Goal: Task Accomplishment & Management: Use online tool/utility

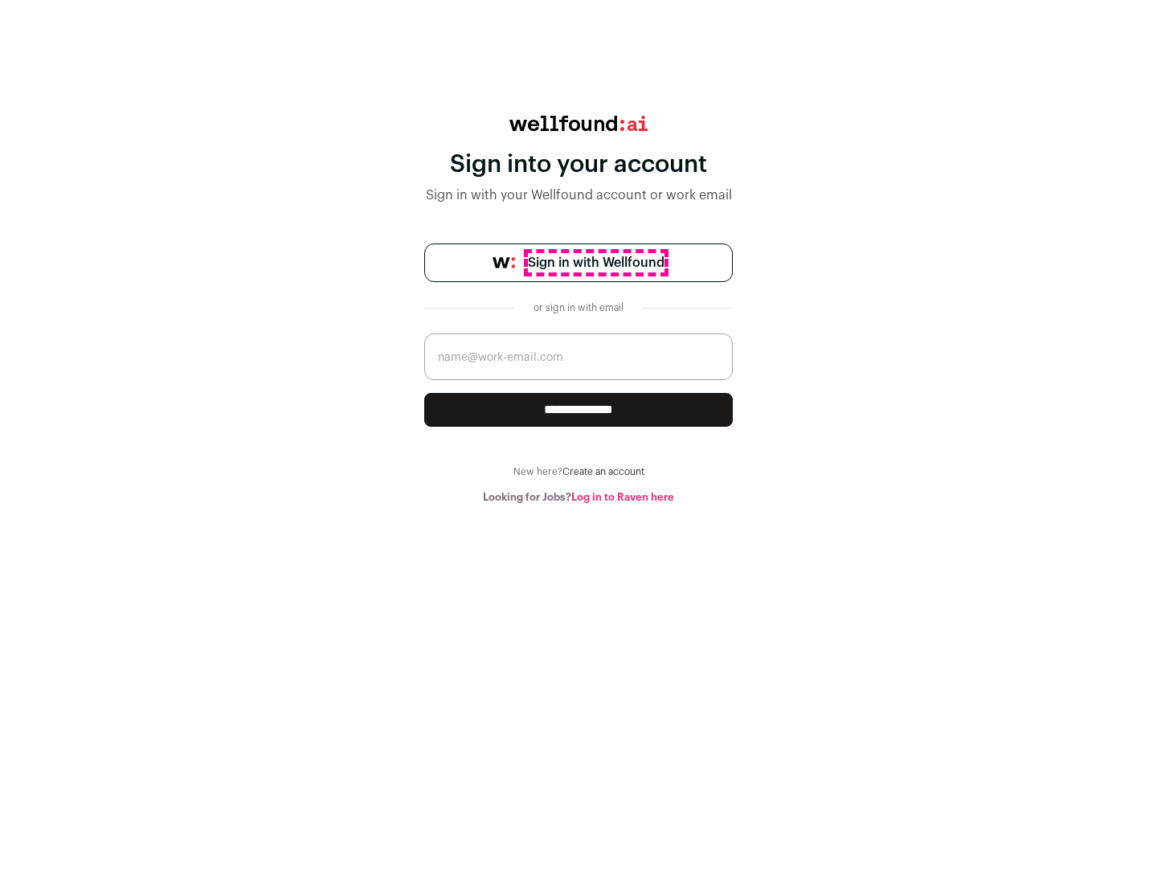
click at [596, 263] on span "Sign in with Wellfound" at bounding box center [596, 262] width 137 height 19
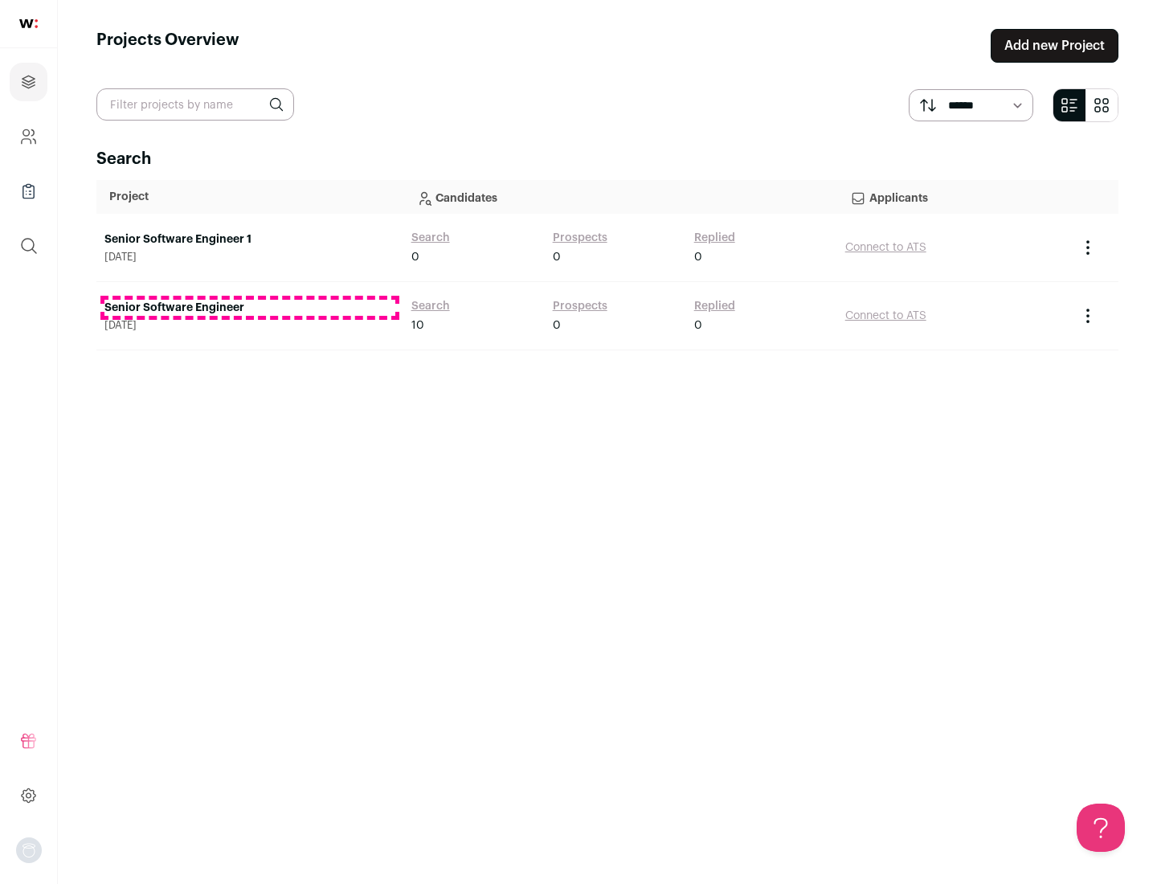
click at [249, 308] on link "Senior Software Engineer" at bounding box center [249, 308] width 291 height 16
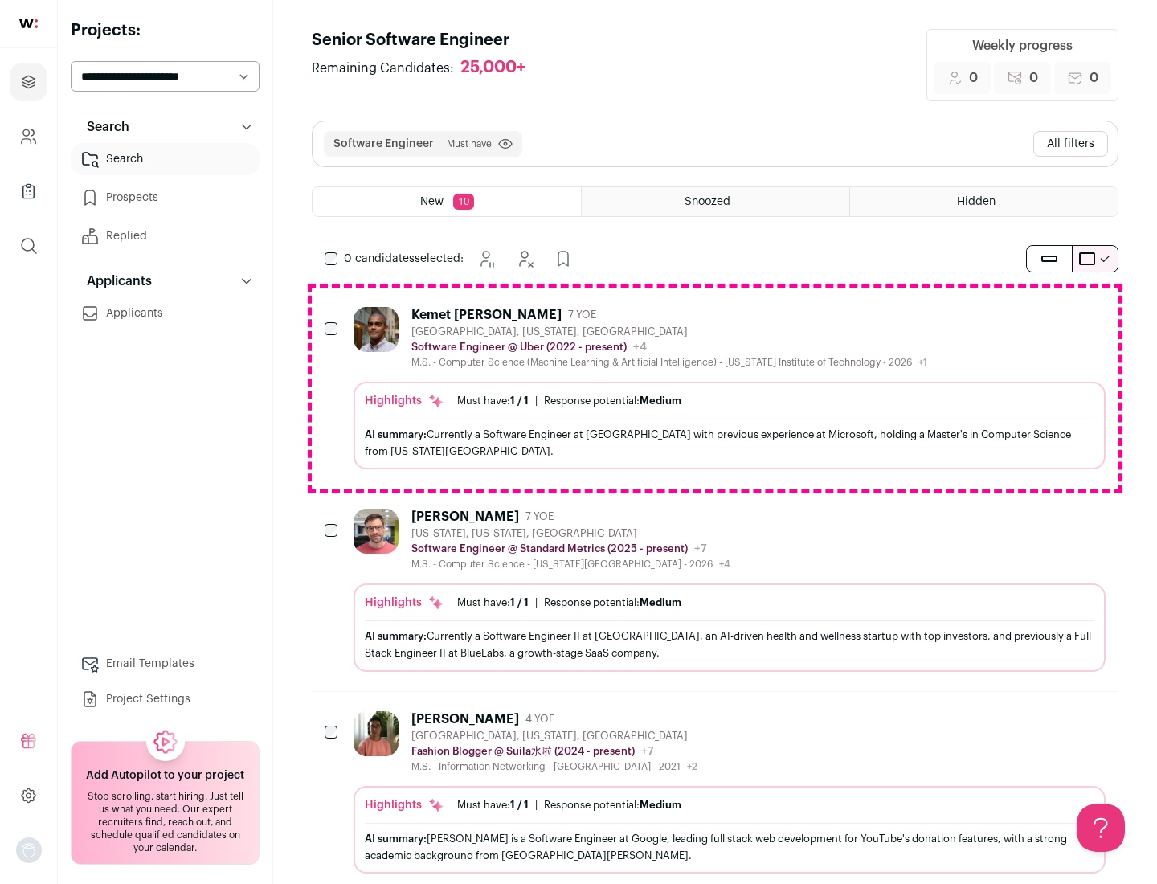
click at [715, 388] on div "Highlights Must have: 1 / 1 How many must haves have been fulfilled? | Response…" at bounding box center [730, 426] width 752 height 88
